Goal: Submit feedback/report problem: Provide input to the site owners about the experience or issues

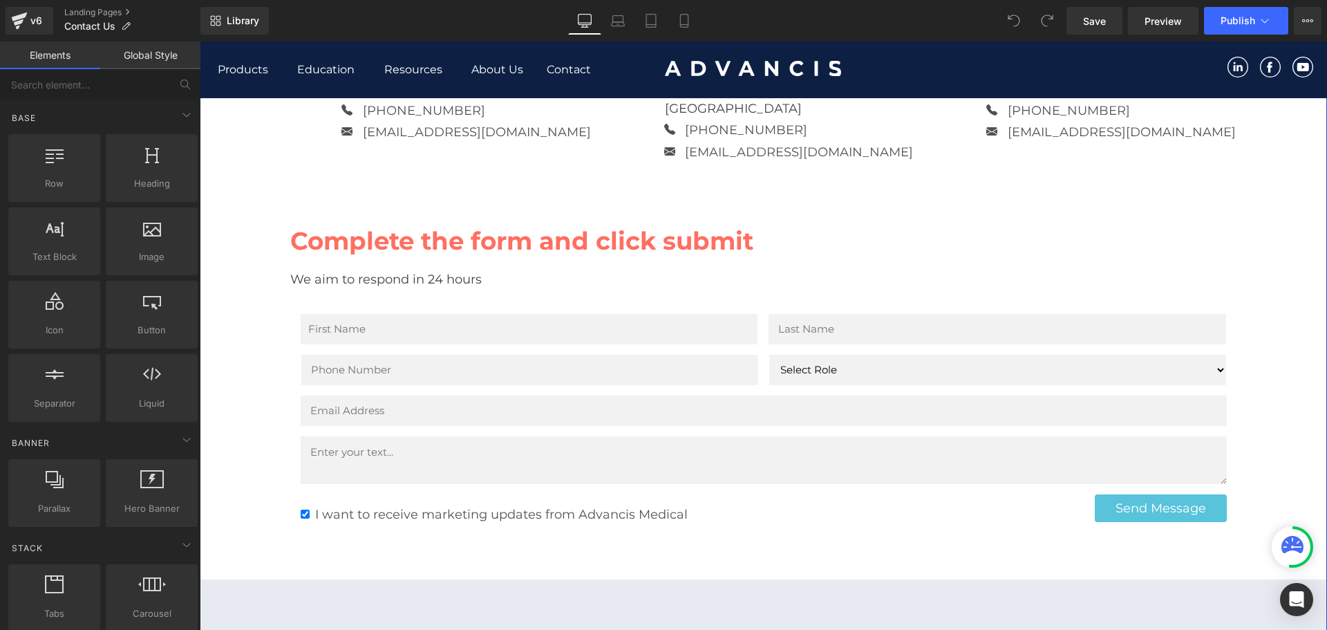
scroll to position [484, 0]
click at [529, 269] on p "We aim to respond in 24 hours" at bounding box center [763, 279] width 947 height 20
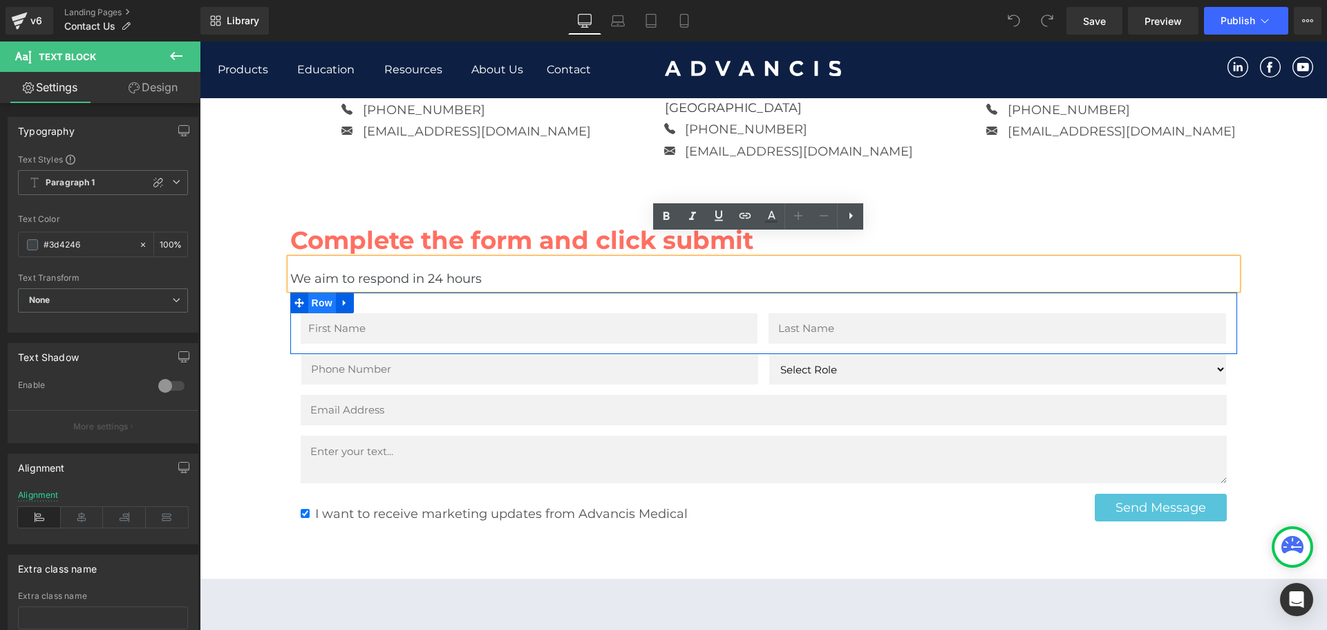
click at [315, 292] on span "Row" at bounding box center [322, 302] width 28 height 21
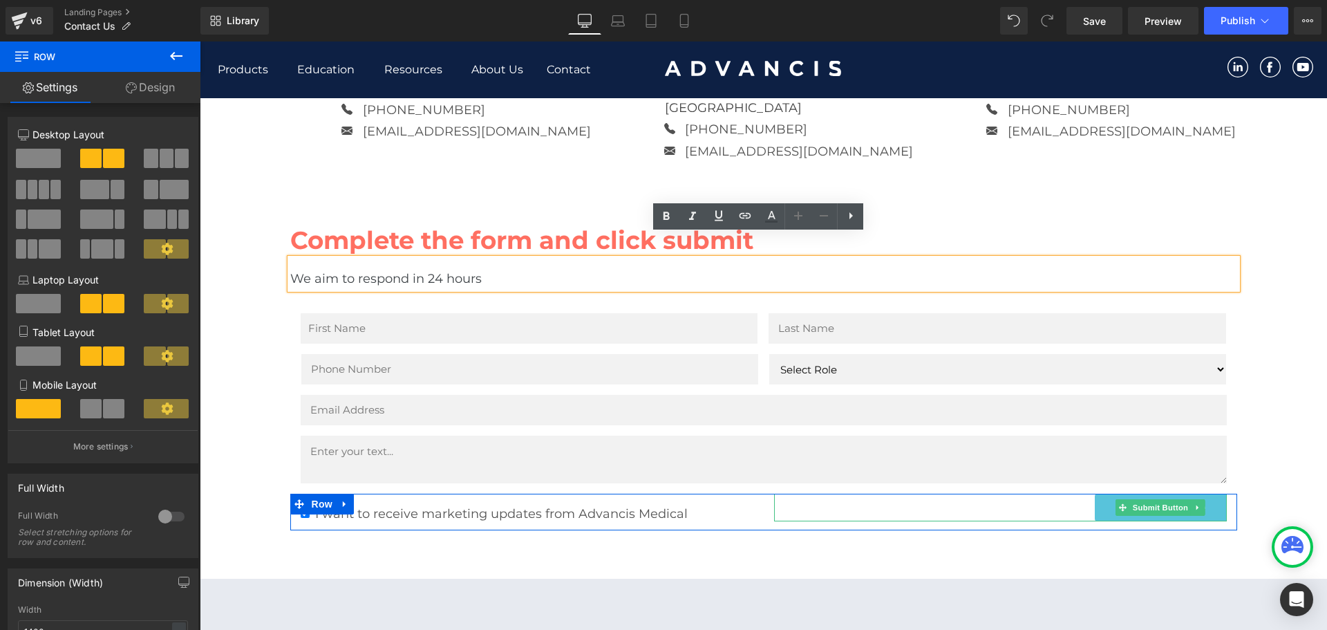
click at [1038, 494] on div "Send Message" at bounding box center [1000, 508] width 453 height 28
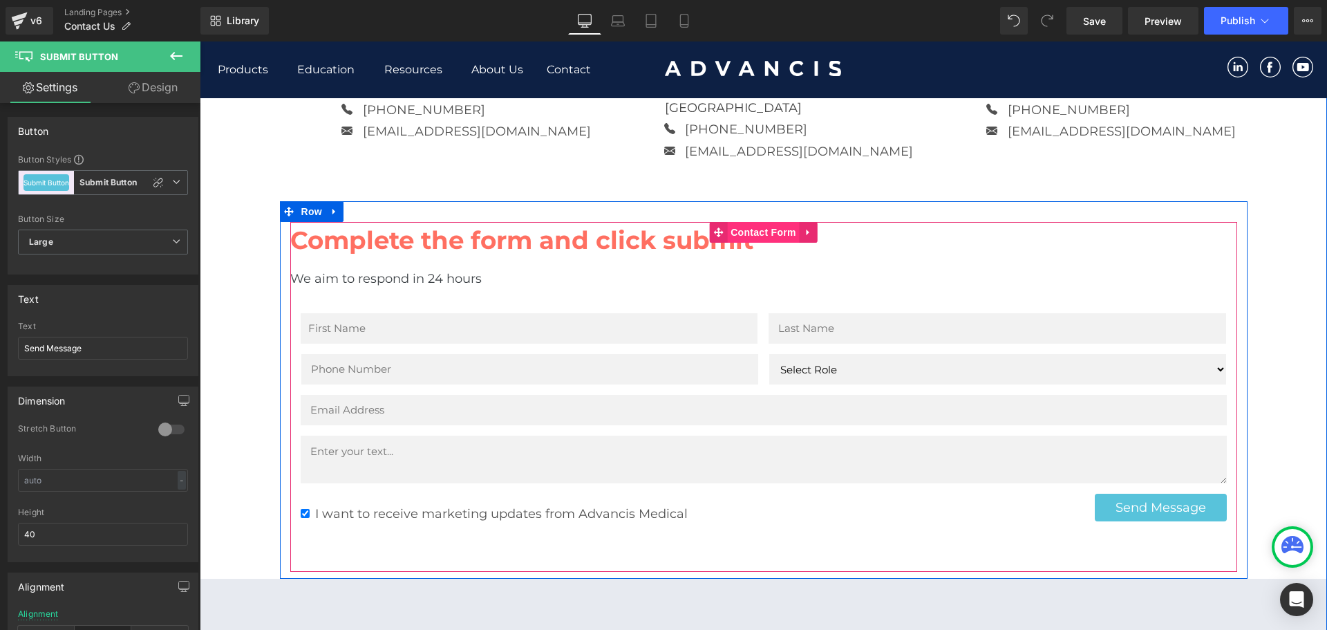
click at [750, 222] on span "Contact Form" at bounding box center [763, 232] width 73 height 21
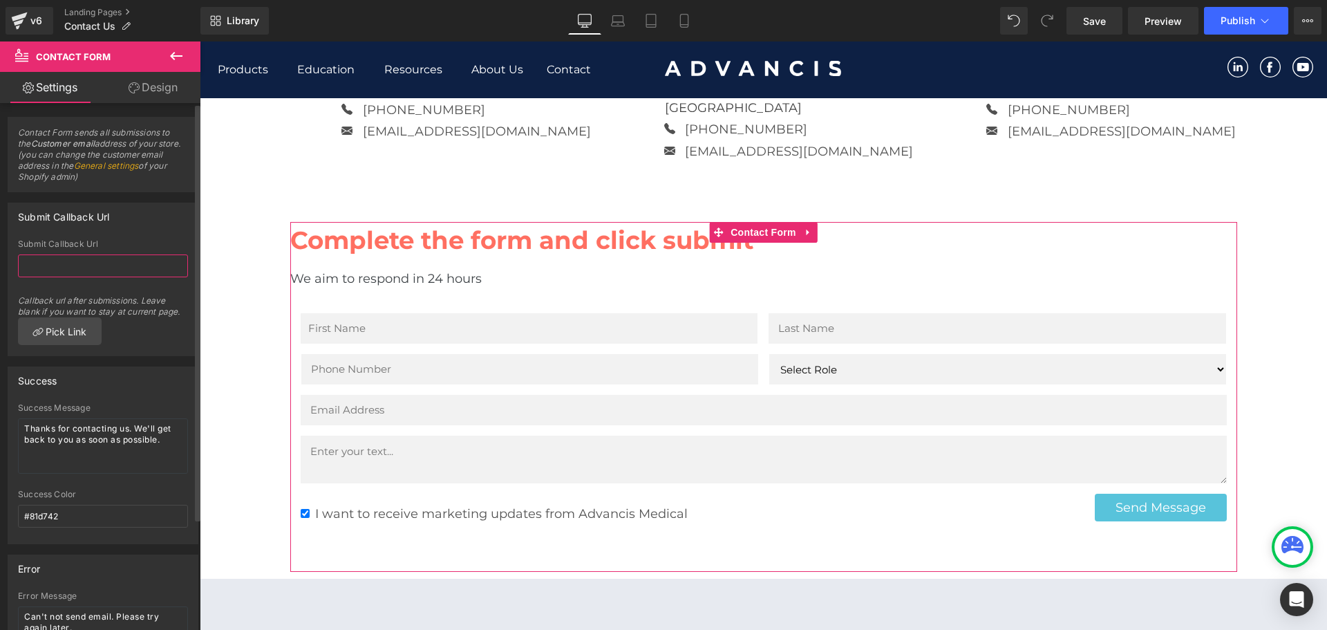
click at [81, 264] on input "text" at bounding box center [103, 265] width 170 height 23
click at [137, 166] on link "General settings" at bounding box center [106, 165] width 65 height 10
click at [135, 166] on link "General settings" at bounding box center [106, 165] width 65 height 10
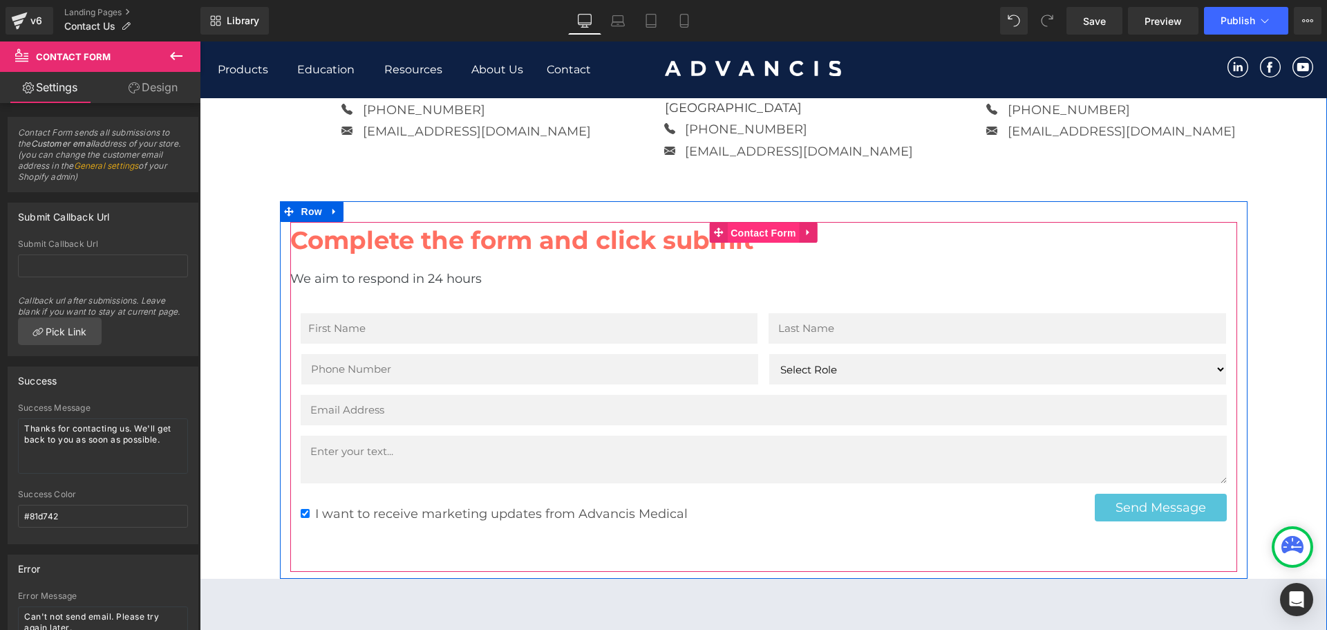
click at [751, 223] on span "Contact Form" at bounding box center [763, 233] width 73 height 21
click at [757, 222] on span "Contact Form" at bounding box center [763, 232] width 73 height 21
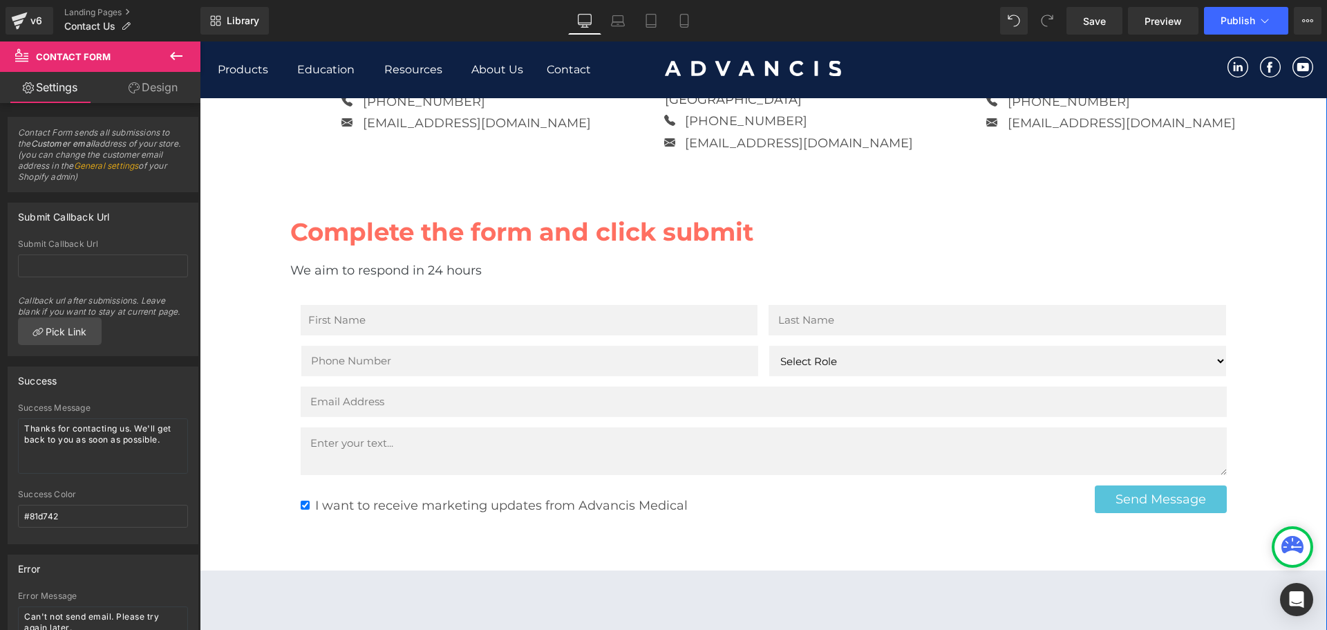
scroll to position [484, 0]
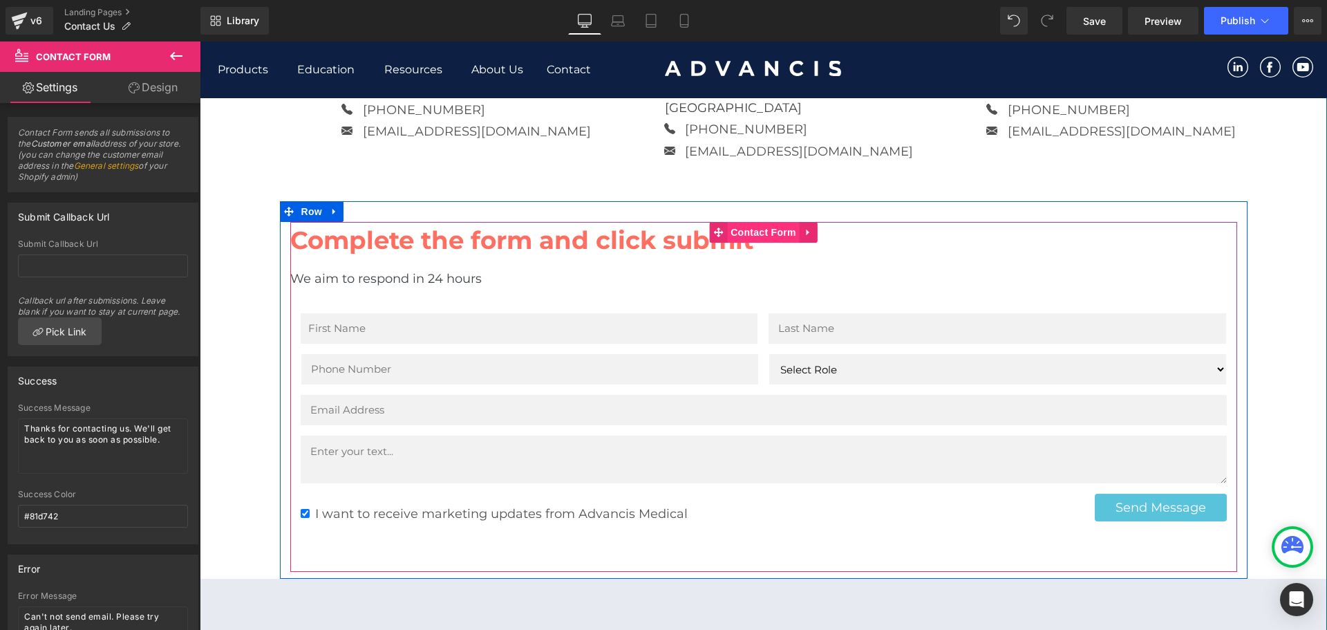
click at [734, 222] on span "Contact Form" at bounding box center [763, 232] width 73 height 21
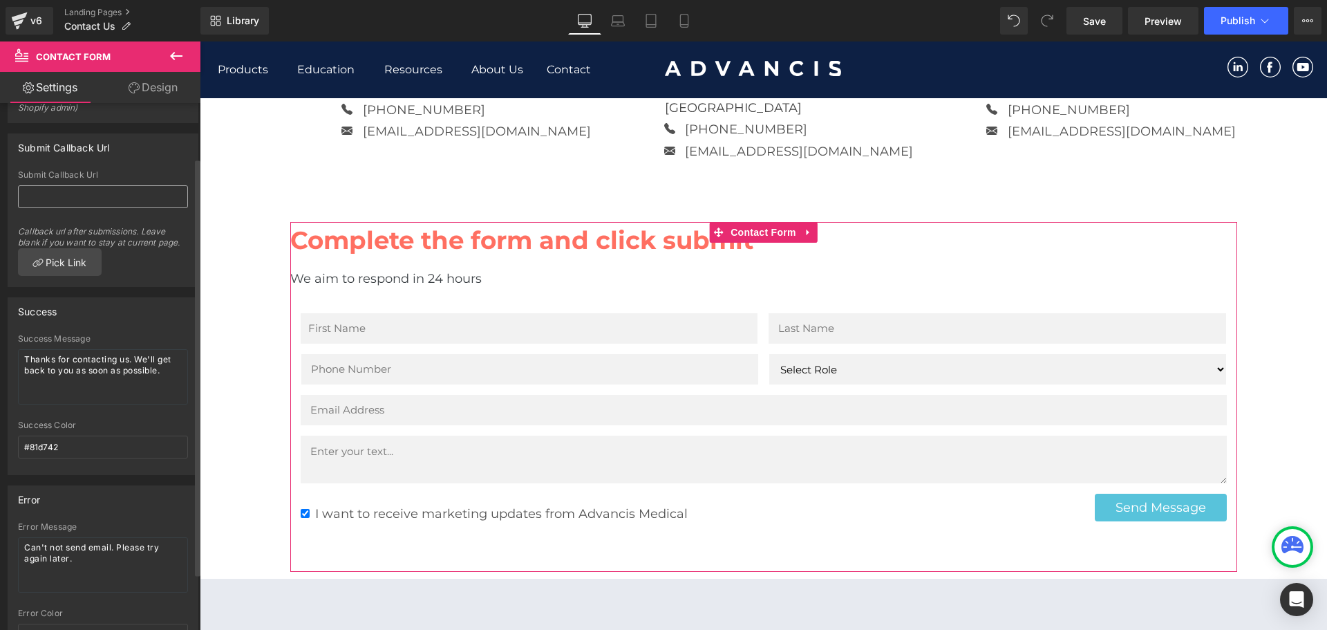
scroll to position [141, 0]
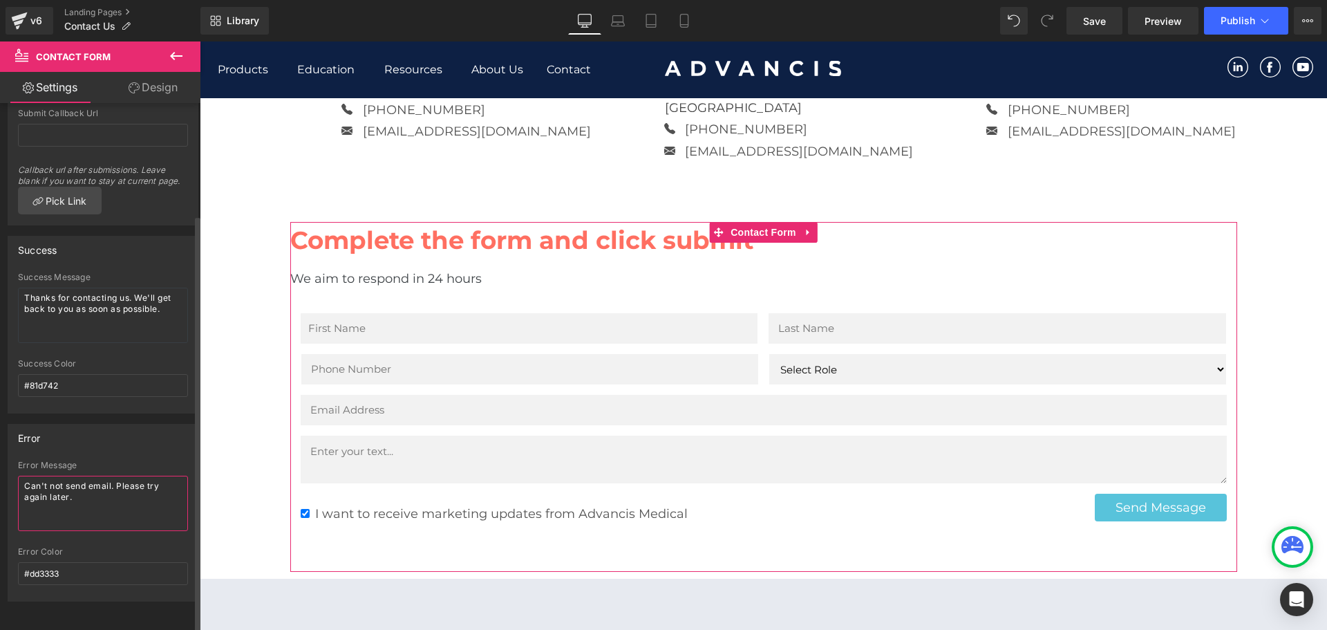
drag, startPoint x: 64, startPoint y: 476, endPoint x: 48, endPoint y: 475, distance: 15.2
click at [48, 476] on textarea "Can't not send email. Please try again later." at bounding box center [103, 503] width 170 height 55
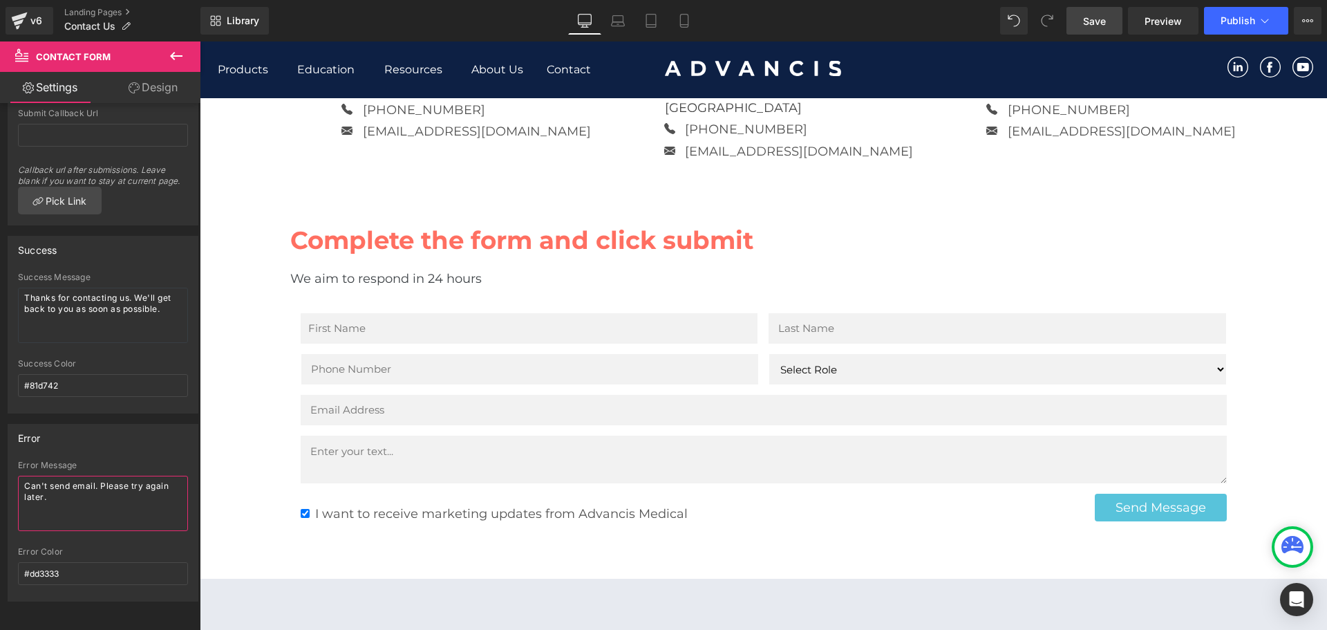
type textarea "Can't send email. Please try again later."
click at [1117, 15] on link "Save" at bounding box center [1095, 21] width 56 height 28
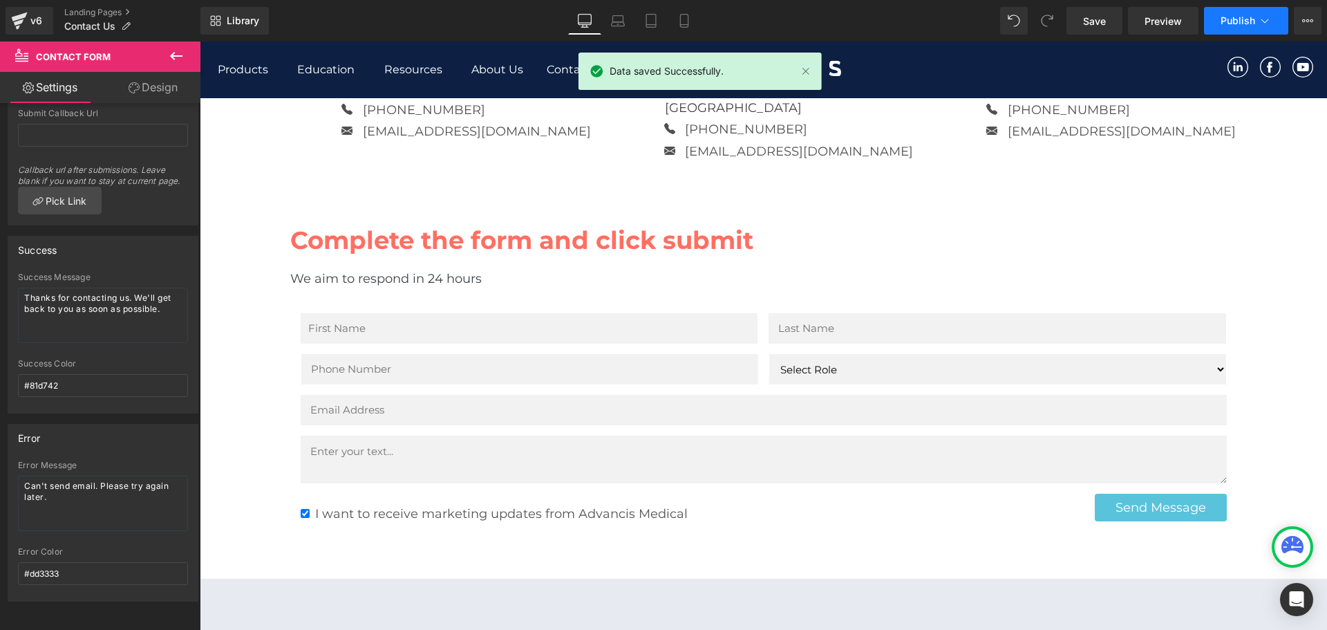
click at [1223, 17] on span "Publish" at bounding box center [1238, 20] width 35 height 11
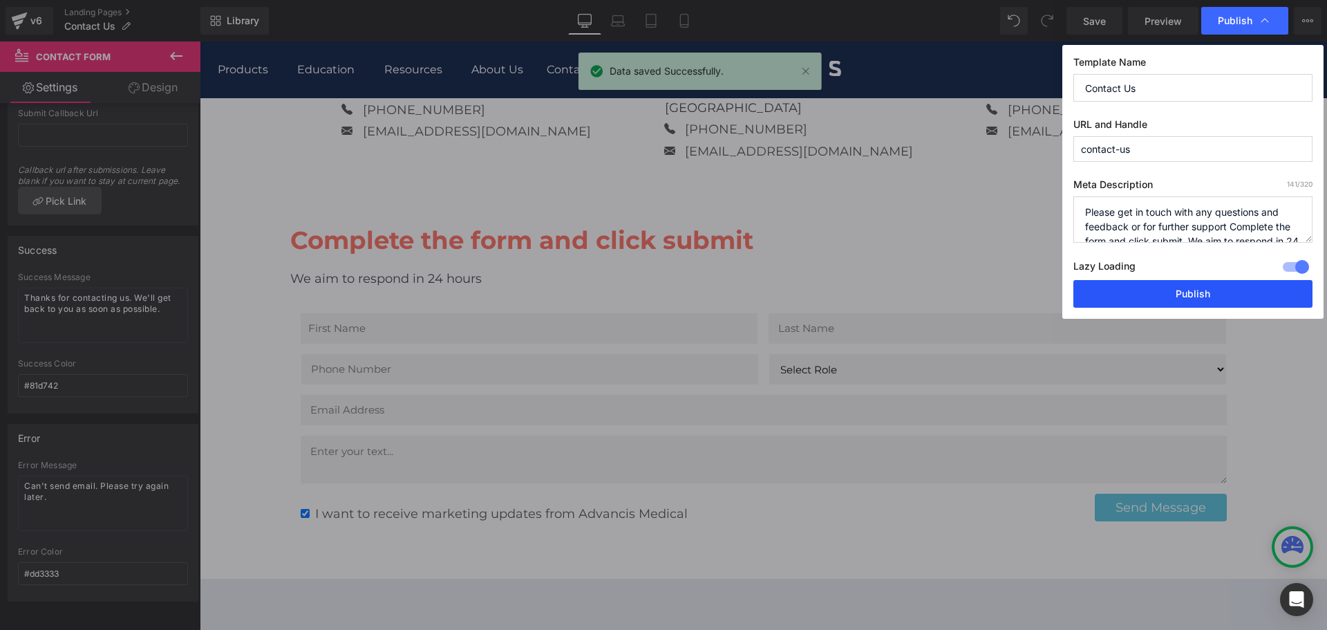
drag, startPoint x: 1175, startPoint y: 287, endPoint x: 968, endPoint y: 207, distance: 222.4
click at [1175, 287] on button "Publish" at bounding box center [1193, 294] width 239 height 28
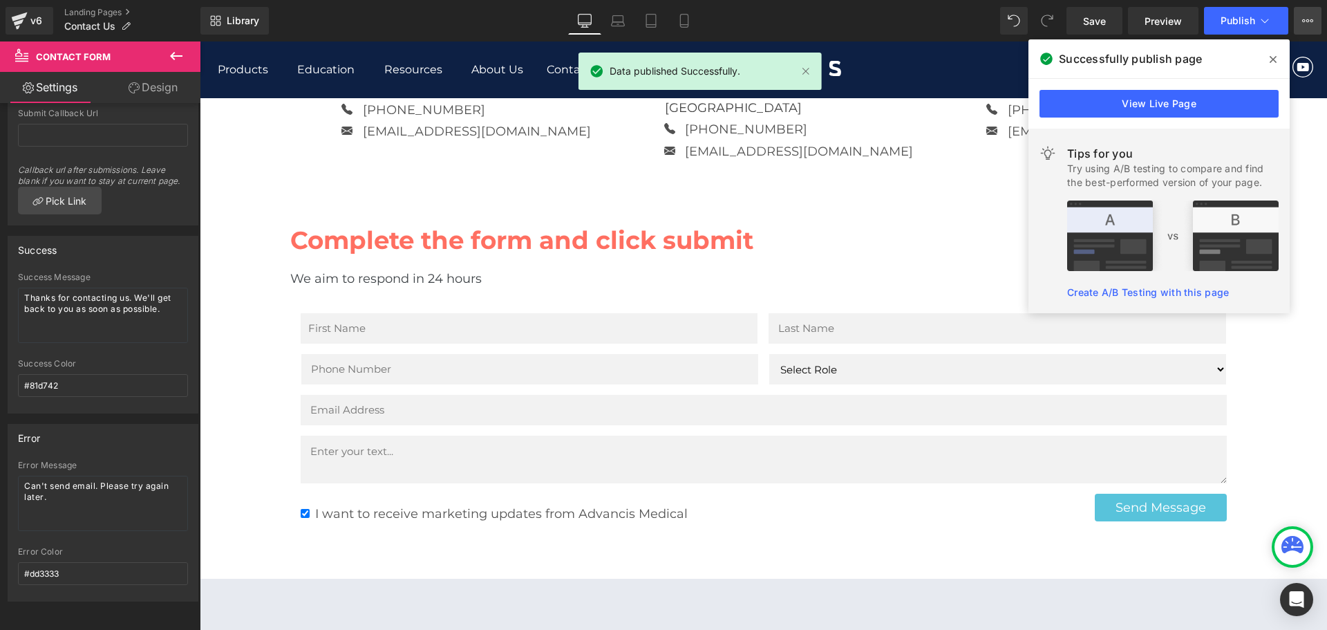
click at [1309, 18] on icon at bounding box center [1307, 20] width 11 height 11
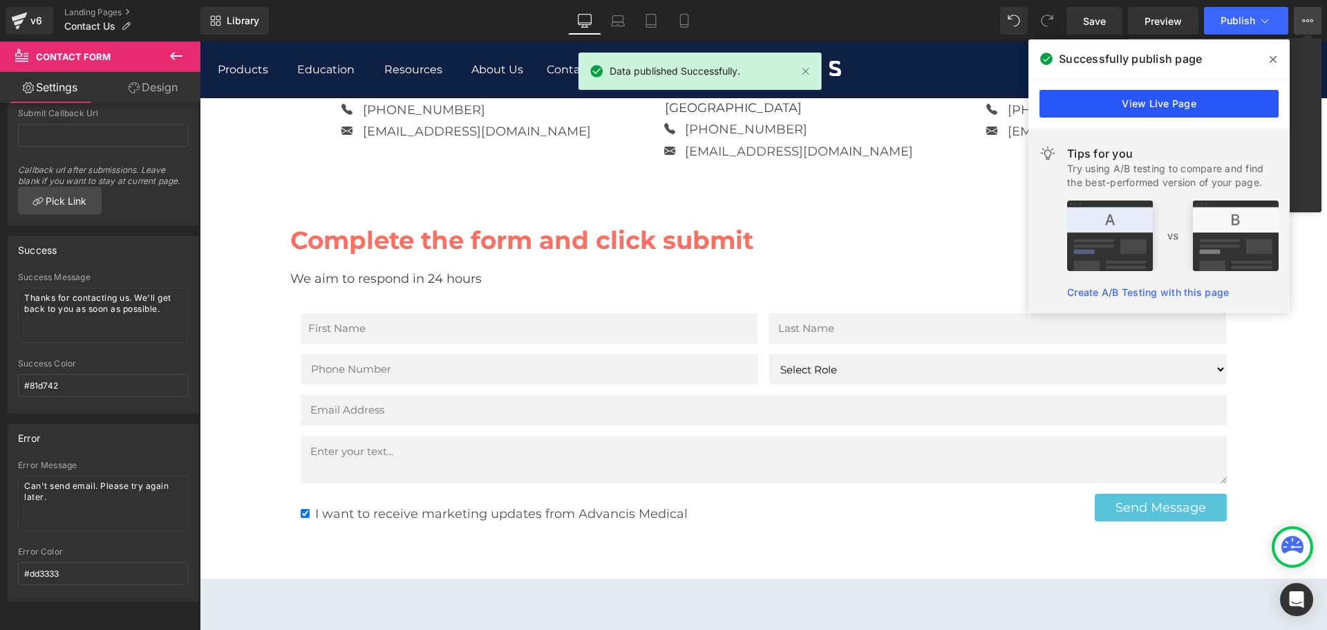
click at [1155, 98] on link "View Live Page" at bounding box center [1159, 104] width 239 height 28
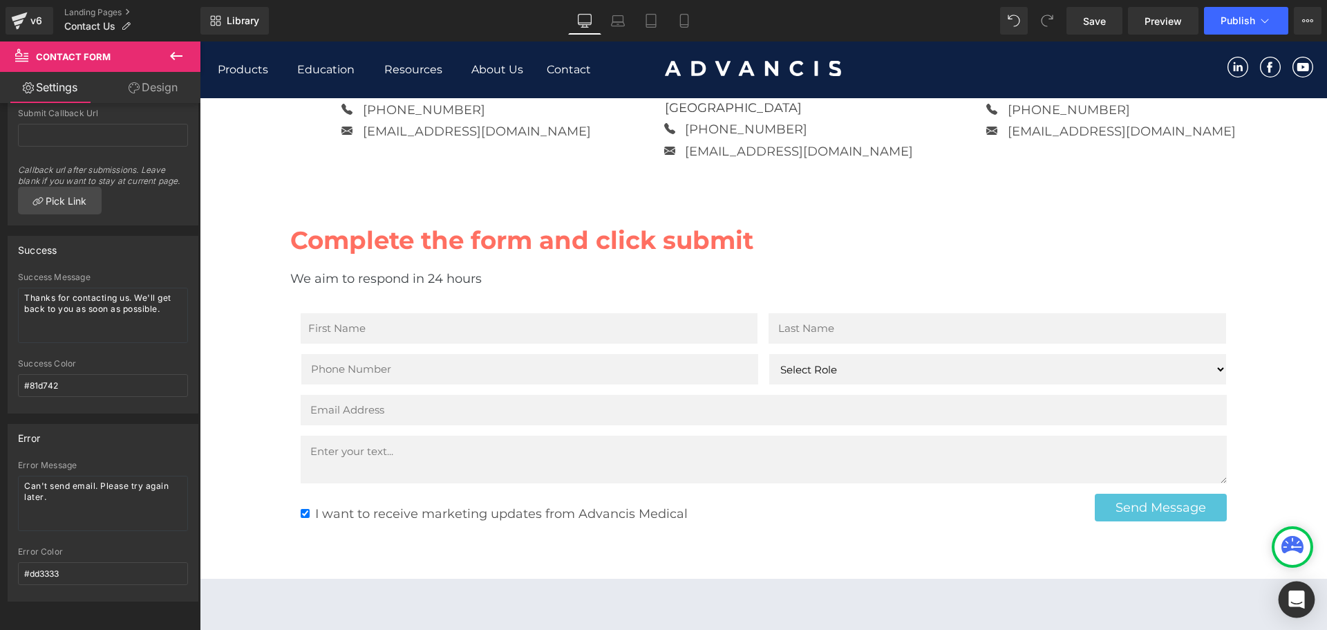
click at [1283, 601] on div "Open Intercom Messenger" at bounding box center [1297, 599] width 37 height 37
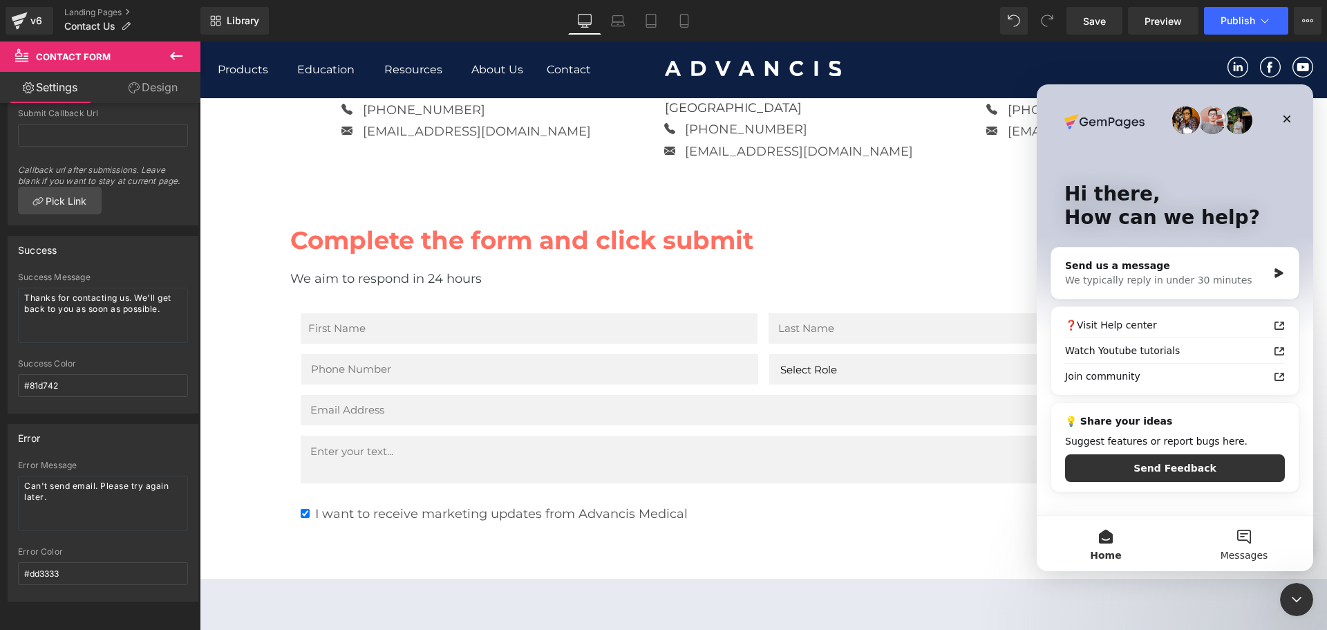
click at [1235, 536] on button "Messages" at bounding box center [1244, 543] width 138 height 55
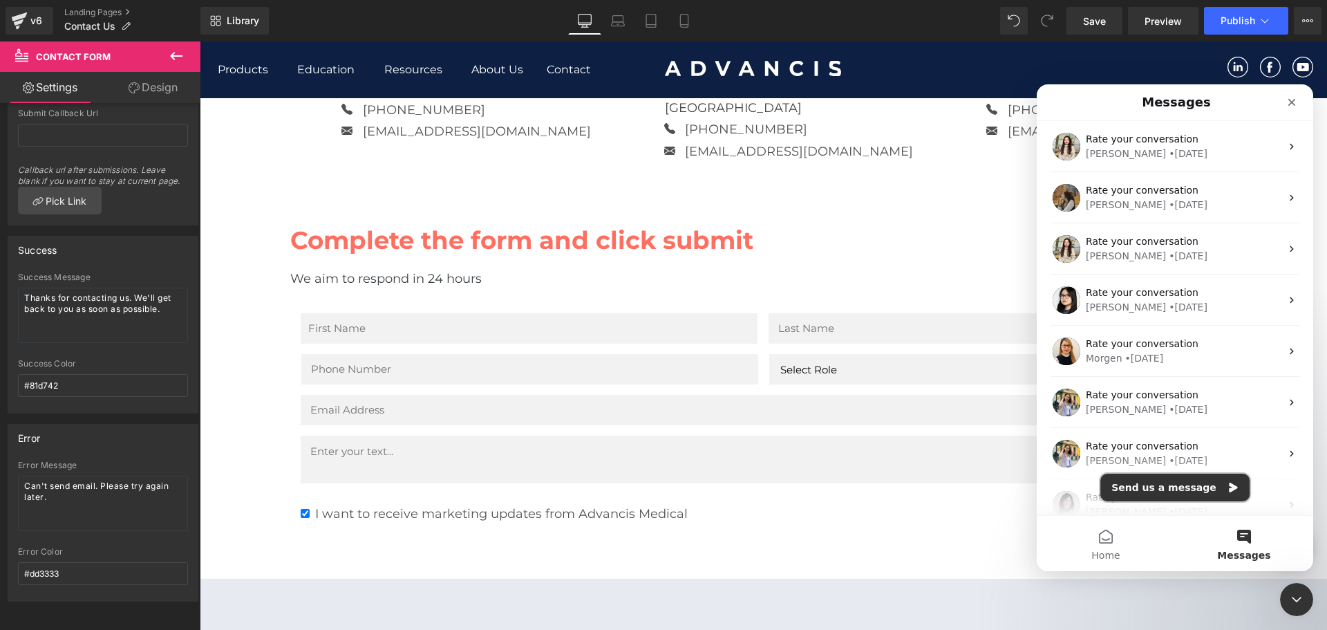
click at [1169, 489] on button "Send us a message" at bounding box center [1175, 488] width 149 height 28
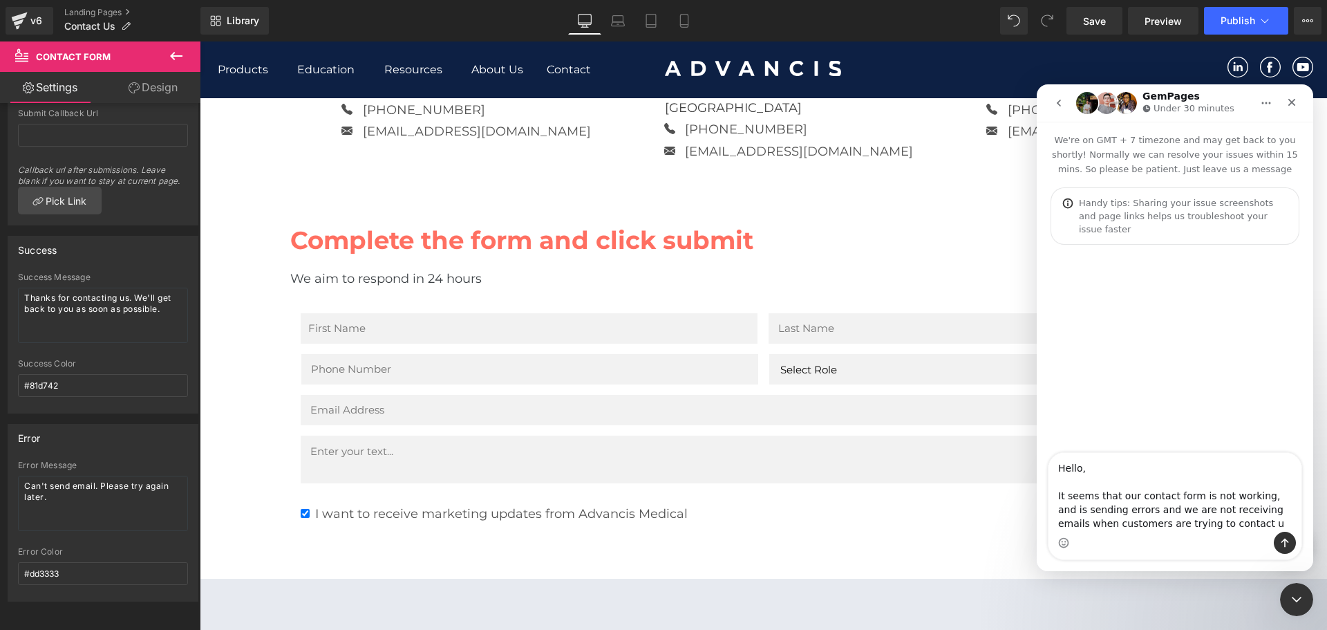
type textarea "Hello, It seems that our contact form is not working, and is sending errors and…"
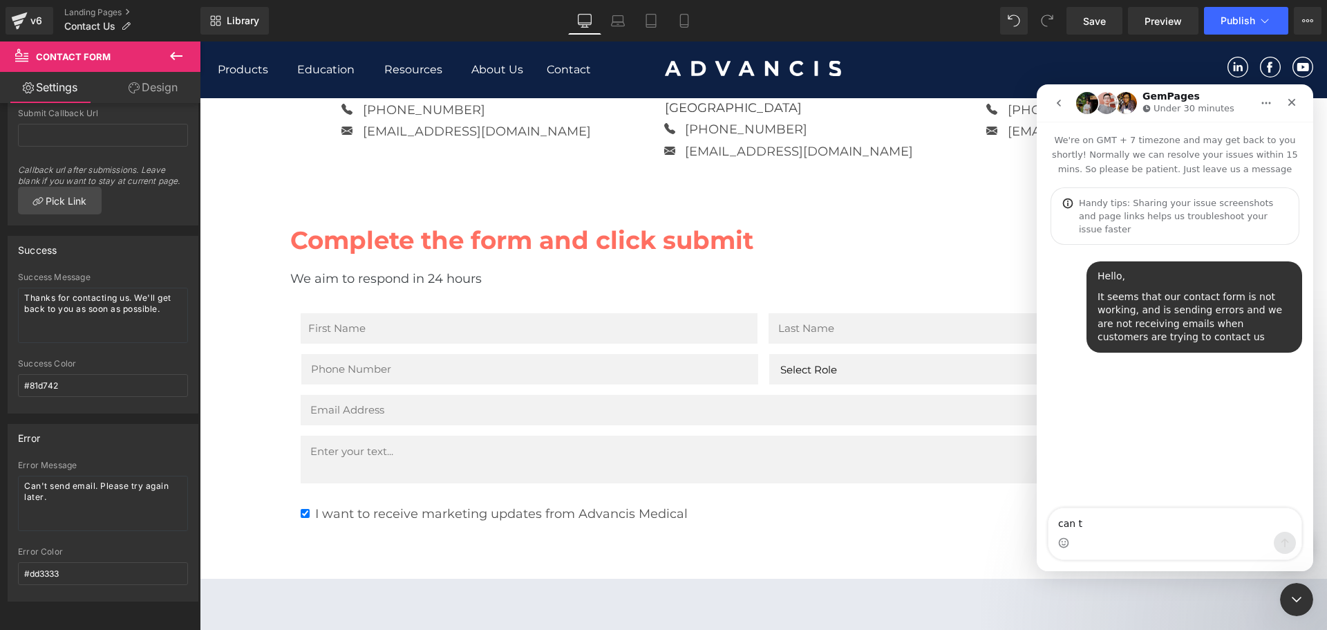
type textarea "can ty"
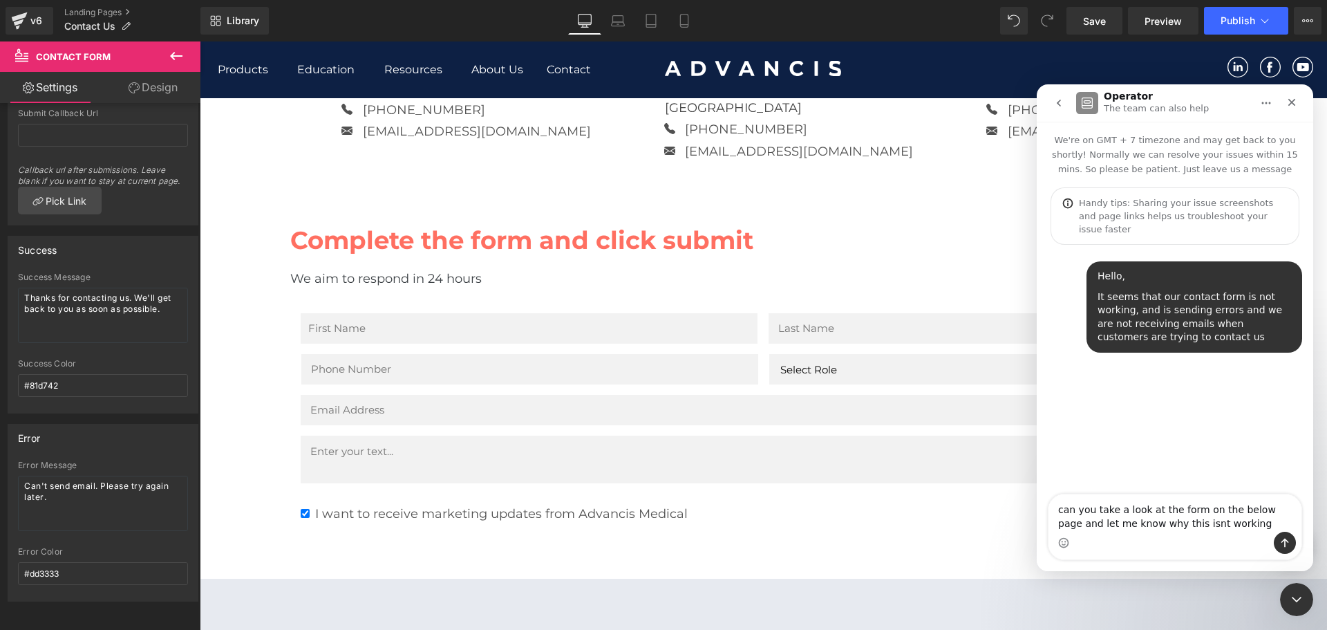
type textarea "can you take a look at the form on the below page and let me know why this isnt…"
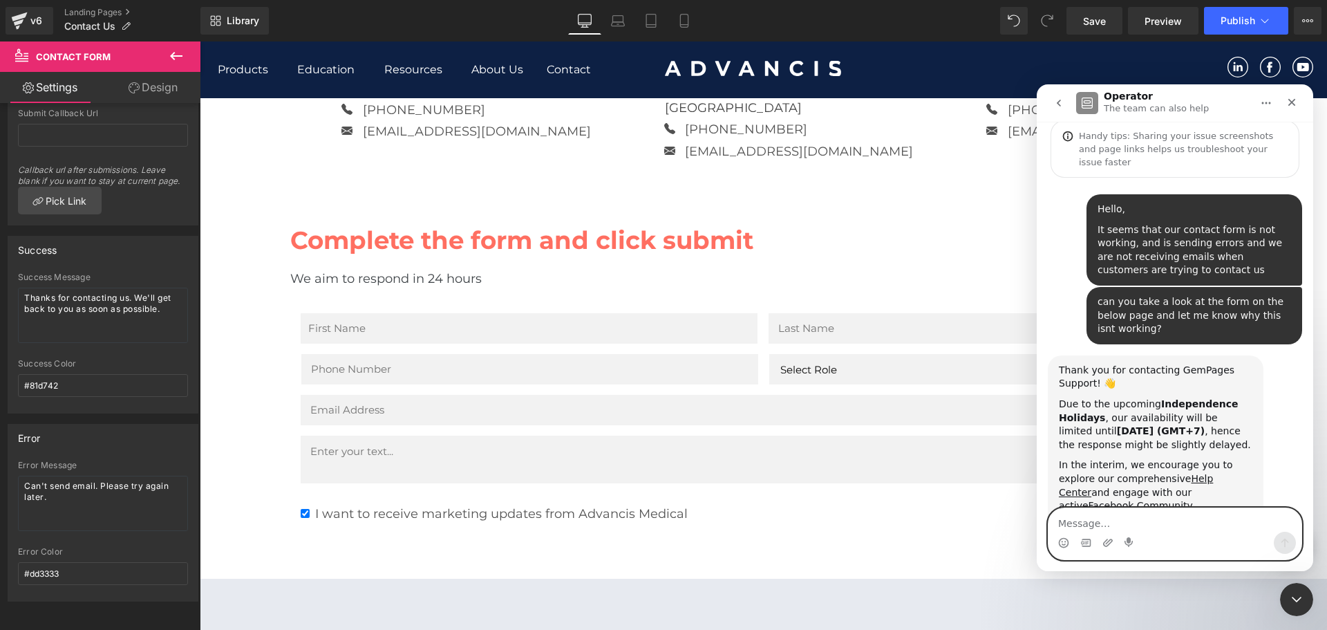
scroll to position [123, 0]
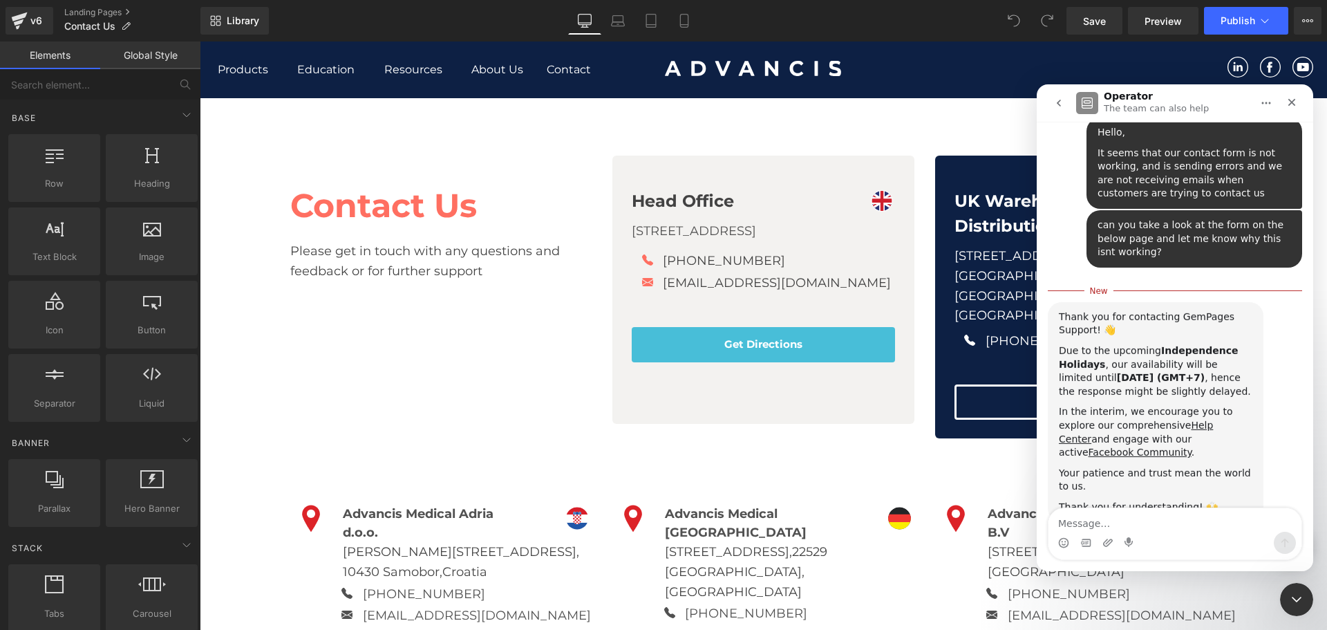
scroll to position [146, 0]
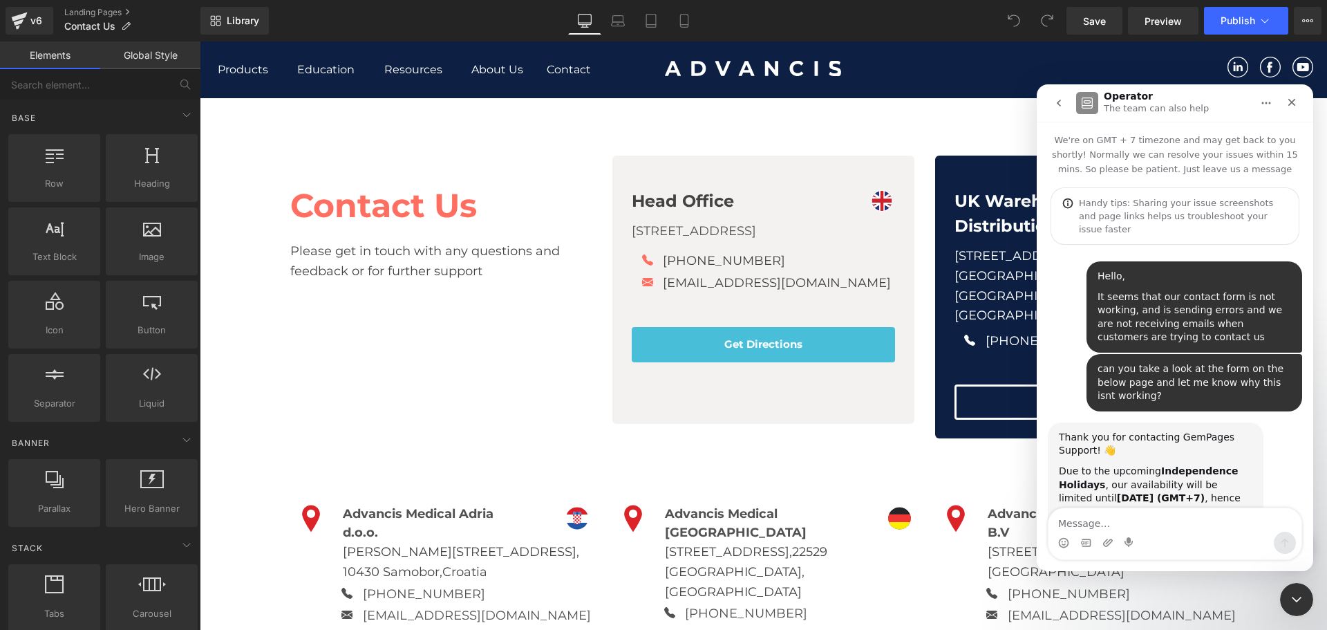
scroll to position [123, 0]
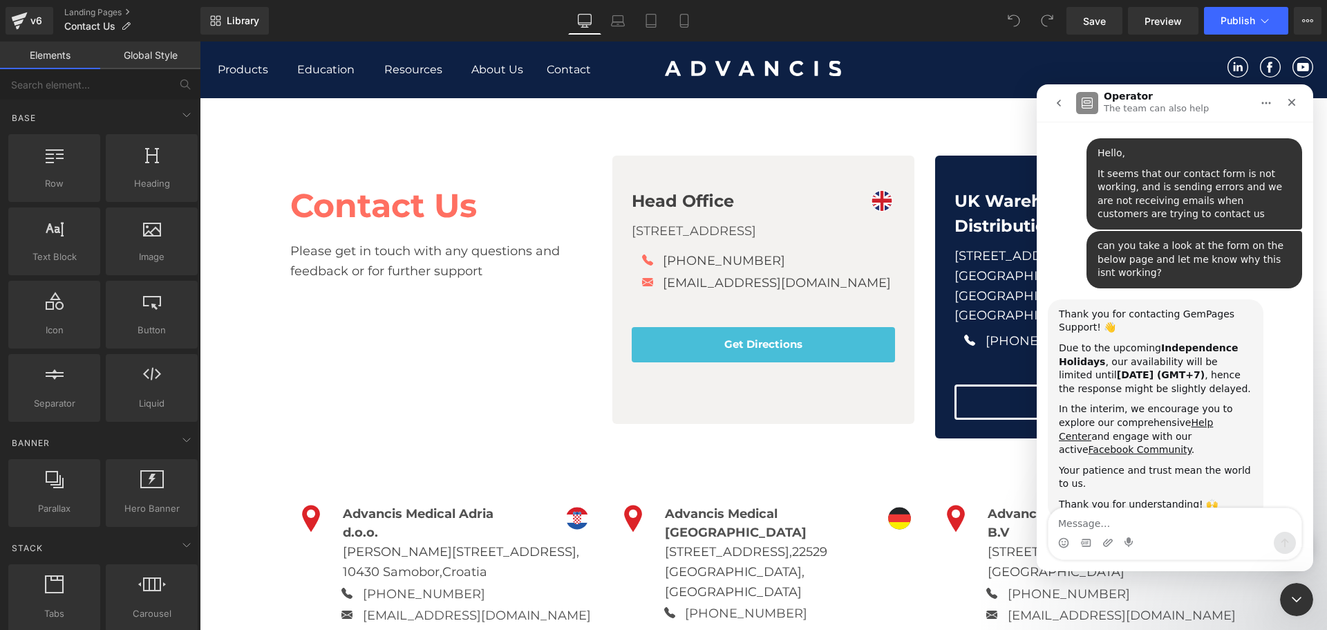
click at [1115, 520] on textarea "Message…" at bounding box center [1175, 520] width 253 height 24
paste textarea "https://app.gempages.net/editor?id=105291972826&type=template-page&page=contact…"
type textarea "https://app.gempages.net/editor?id=105291972826&type=template-page&page=contact…"
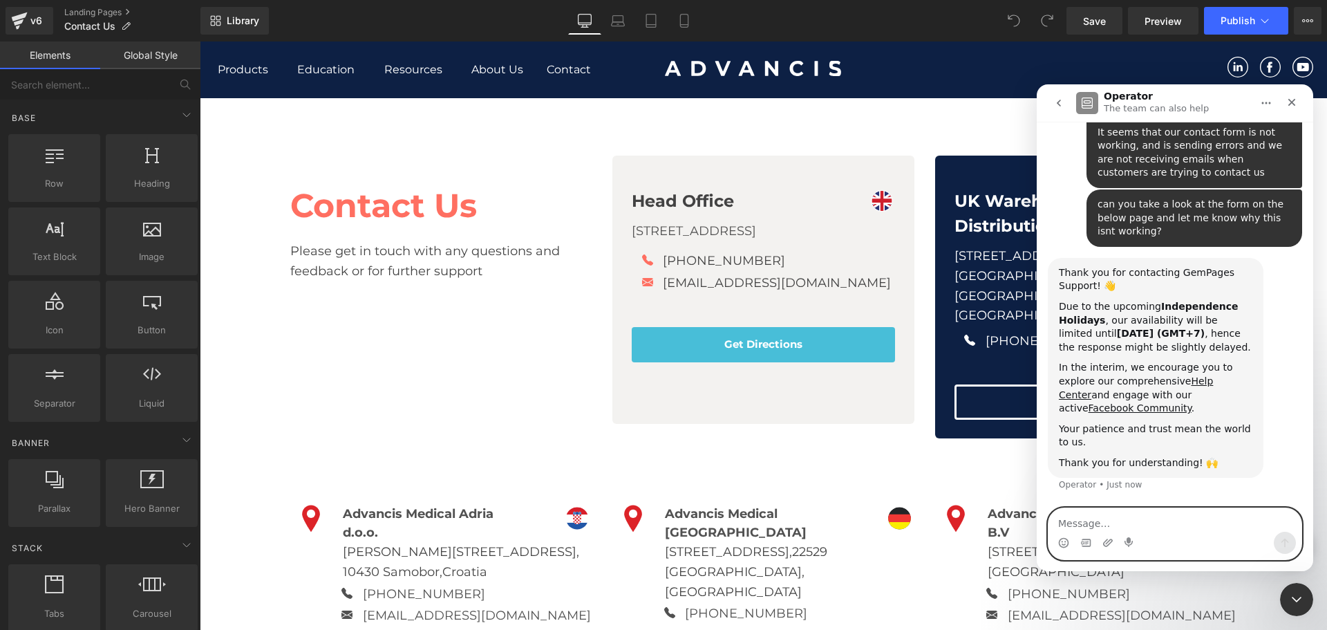
scroll to position [205, 0]
